Goal: Task Accomplishment & Management: Manage account settings

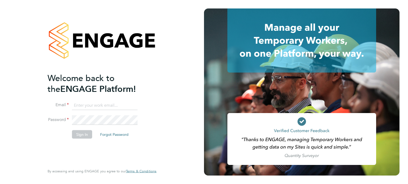
type input "sherrie.simons@uk.g4s.com"
click at [81, 135] on button "Sign In" at bounding box center [82, 134] width 20 height 8
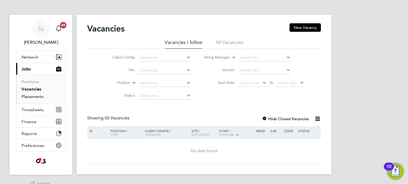
click at [33, 97] on link "Placements" at bounding box center [32, 96] width 22 height 5
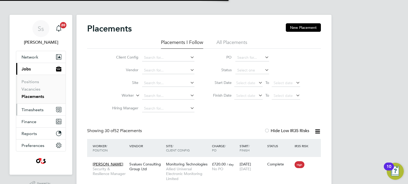
click at [35, 108] on span "Timesheets" at bounding box center [32, 109] width 22 height 5
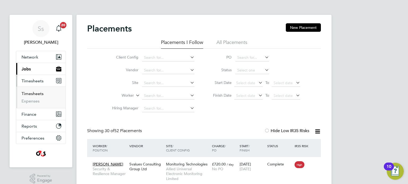
click at [36, 92] on link "Timesheets" at bounding box center [32, 93] width 22 height 5
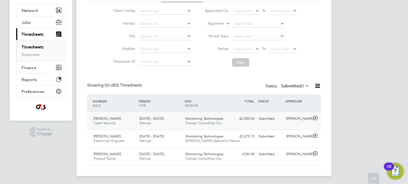
click at [214, 119] on span "Monitoring Technologies" at bounding box center [204, 118] width 38 height 5
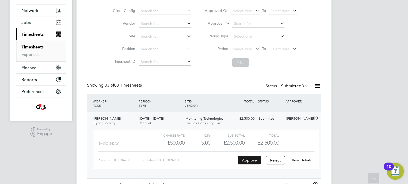
click at [249, 160] on button "Approve" at bounding box center [248, 160] width 23 height 8
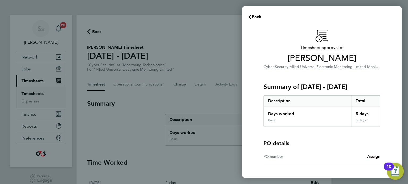
click at [376, 155] on span "Assign" at bounding box center [373, 156] width 13 height 5
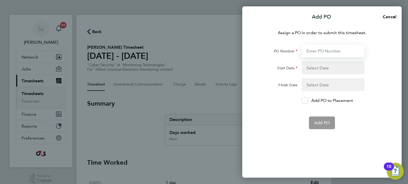
click at [327, 51] on input "PO Number" at bounding box center [332, 51] width 63 height 13
type input "0012957"
type input "01 Aug 25"
type input "31 Dec 25"
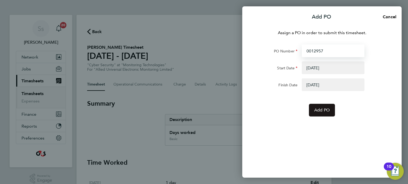
type input "0012957"
click at [326, 110] on span "Add PO" at bounding box center [321, 110] width 15 height 5
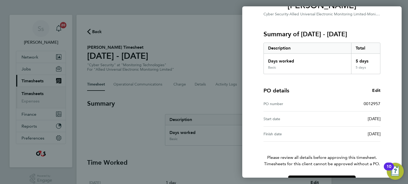
scroll to position [69, 0]
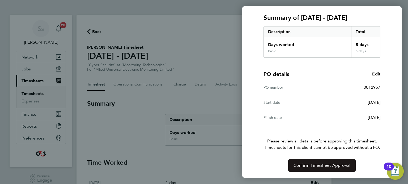
click at [331, 165] on span "Confirm Timesheet Approval" at bounding box center [321, 165] width 57 height 5
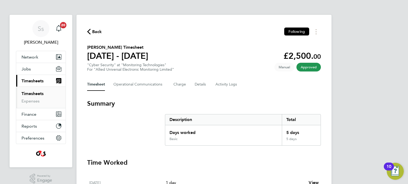
drag, startPoint x: 33, startPoint y: 93, endPoint x: 46, endPoint y: 94, distance: 13.3
click at [33, 93] on link "Timesheets" at bounding box center [32, 93] width 22 height 5
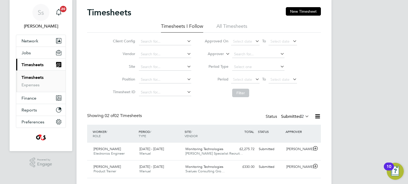
scroll to position [29, 0]
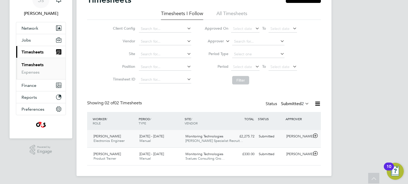
drag, startPoint x: 155, startPoint y: 136, endPoint x: 174, endPoint y: 141, distance: 19.4
click at [155, 136] on span "15 - 21 Sep 2025" at bounding box center [151, 136] width 24 height 5
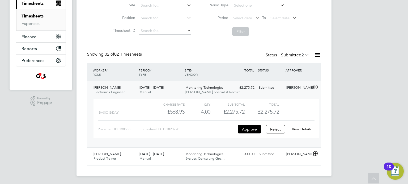
scroll to position [75, 0]
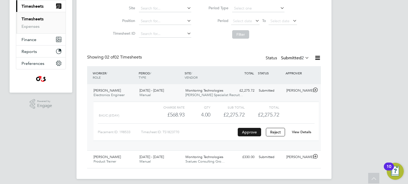
click at [249, 131] on button "Approve" at bounding box center [248, 132] width 23 height 8
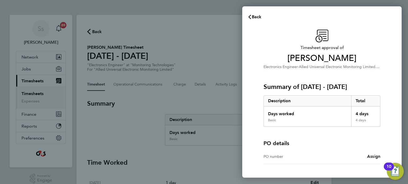
click at [375, 155] on span "Assign" at bounding box center [373, 156] width 13 height 5
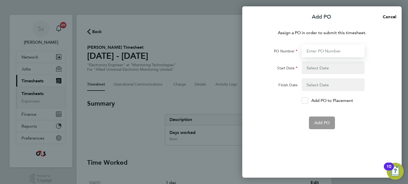
click at [325, 51] on input "PO Number" at bounding box center [332, 51] width 63 height 13
type input "0012871"
type input "10 Mar 25"
type input "30 Sep 25"
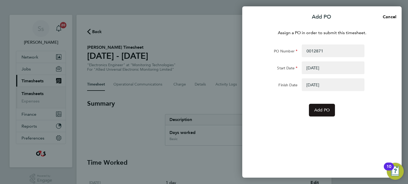
click at [323, 109] on span "Add PO" at bounding box center [321, 110] width 15 height 5
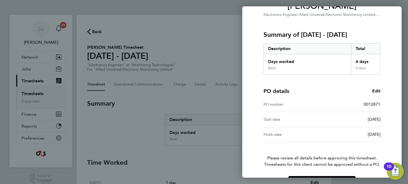
scroll to position [69, 0]
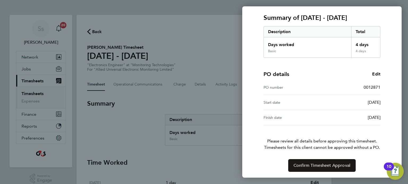
click at [324, 165] on span "Confirm Timesheet Approval" at bounding box center [321, 165] width 57 height 5
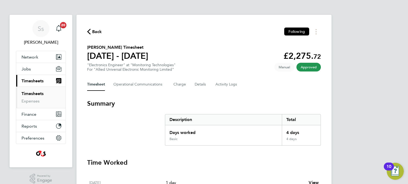
click at [33, 95] on link "Timesheets" at bounding box center [32, 93] width 22 height 5
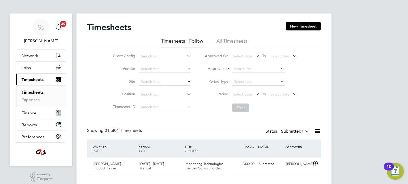
scroll to position [11, 0]
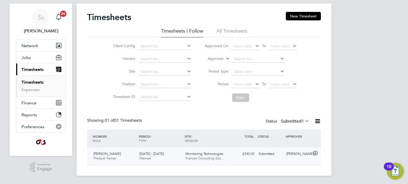
click at [109, 154] on span "[PERSON_NAME]" at bounding box center [106, 154] width 27 height 5
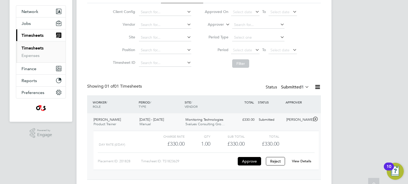
scroll to position [60, 0]
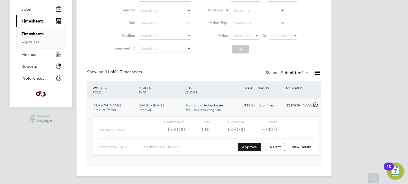
click at [249, 147] on button "Approve" at bounding box center [248, 147] width 23 height 8
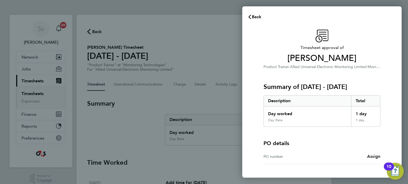
click at [369, 154] on link "Assign" at bounding box center [373, 157] width 13 height 6
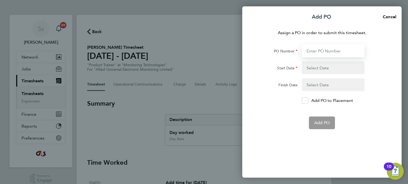
click at [321, 50] on input "PO Number" at bounding box center [332, 51] width 63 height 13
type input "0012406"
type input "[DATE]"
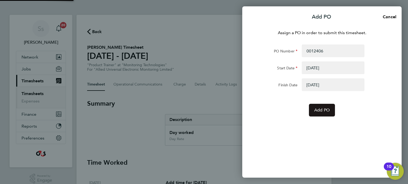
click at [323, 112] on span "Add PO" at bounding box center [321, 110] width 15 height 5
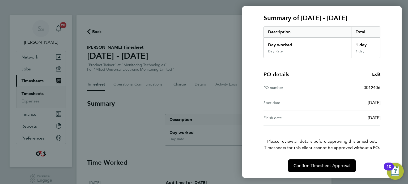
scroll to position [69, 0]
click at [339, 163] on span "Confirm Timesheet Approval" at bounding box center [321, 165] width 57 height 5
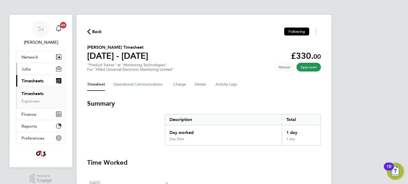
click at [29, 69] on span "Jobs" at bounding box center [25, 69] width 9 height 5
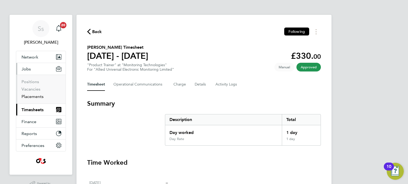
click at [35, 96] on link "Placements" at bounding box center [32, 96] width 22 height 5
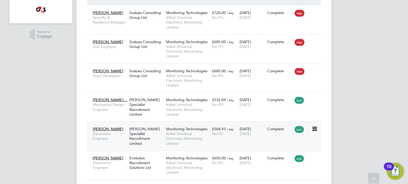
click at [314, 128] on icon at bounding box center [313, 129] width 5 height 6
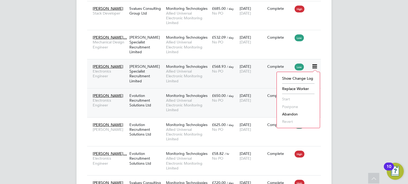
click at [245, 112] on div "Richard Sikora Electronics Engineer Evolution Recruitment Solutions Ltd Monitor…" at bounding box center [203, 102] width 233 height 29
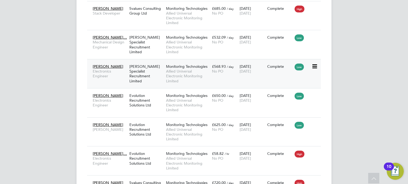
click at [102, 66] on span "[PERSON_NAME]" at bounding box center [108, 66] width 31 height 5
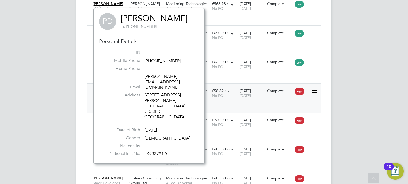
click at [238, 102] on div "Alexander Rawst… Electronics Engineer Evolution Recruitment Solutions Ltd Monit…" at bounding box center [203, 98] width 233 height 29
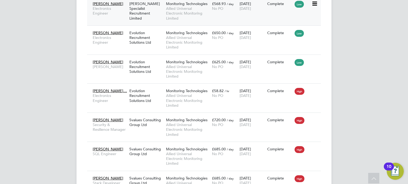
click at [218, 2] on span "£568.93" at bounding box center [219, 3] width 14 height 5
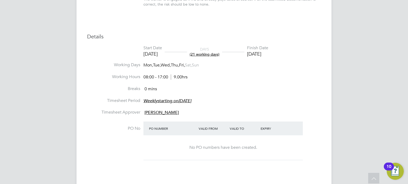
scroll to position [219, 0]
